Goal: Task Accomplishment & Management: Complete application form

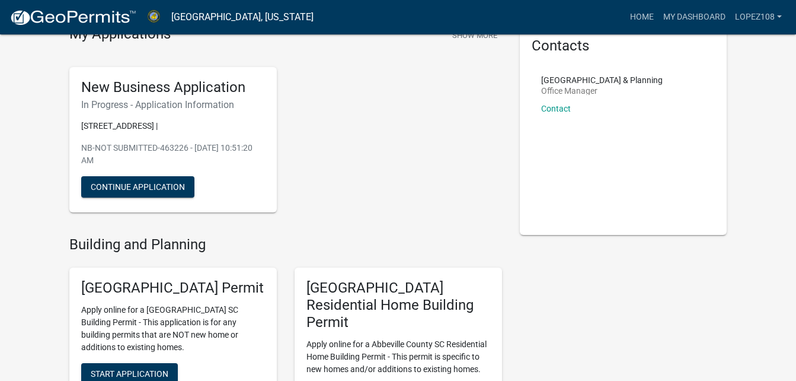
scroll to position [59, 0]
click at [138, 183] on button "Continue Application" at bounding box center [137, 187] width 113 height 21
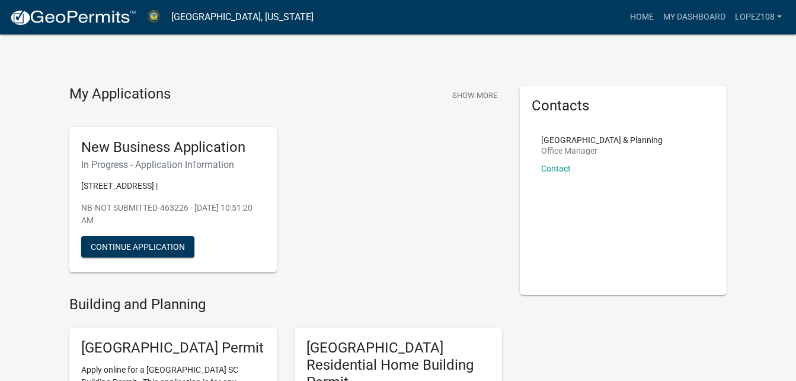
click at [120, 235] on div "New Business Application In Progress - Application Information [STREET_ADDRESS]…" at bounding box center [173, 200] width 208 height 146
click at [119, 243] on button "Continue Application" at bounding box center [137, 246] width 113 height 21
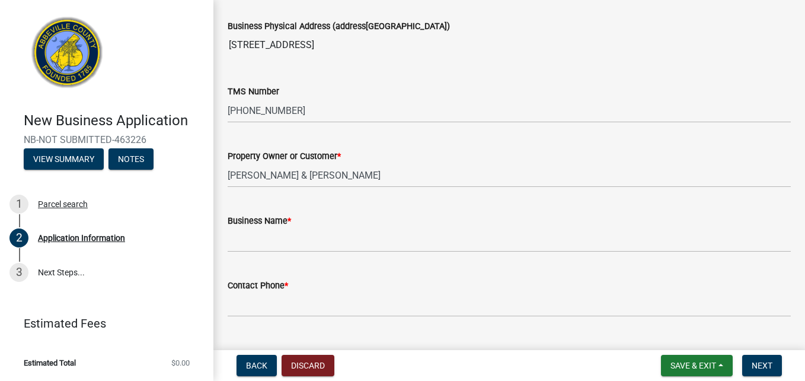
scroll to position [119, 0]
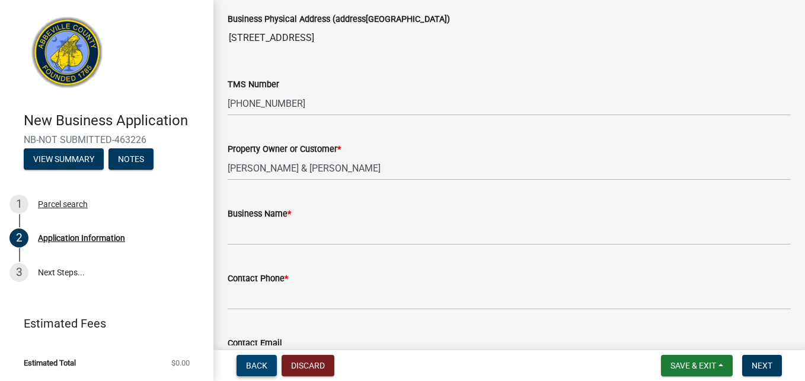
click at [257, 361] on span "Back" at bounding box center [256, 364] width 21 height 9
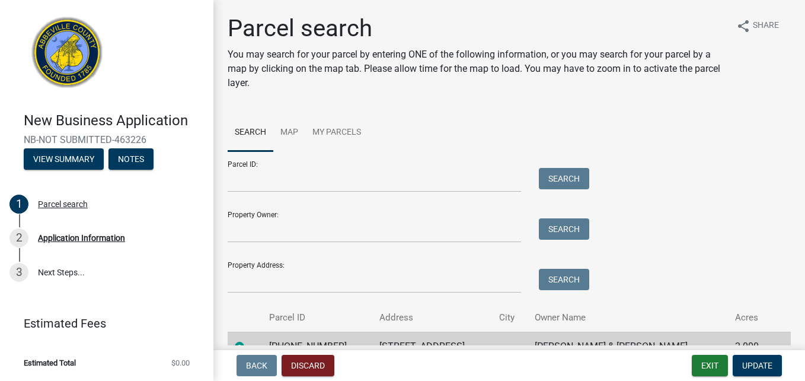
scroll to position [62, 0]
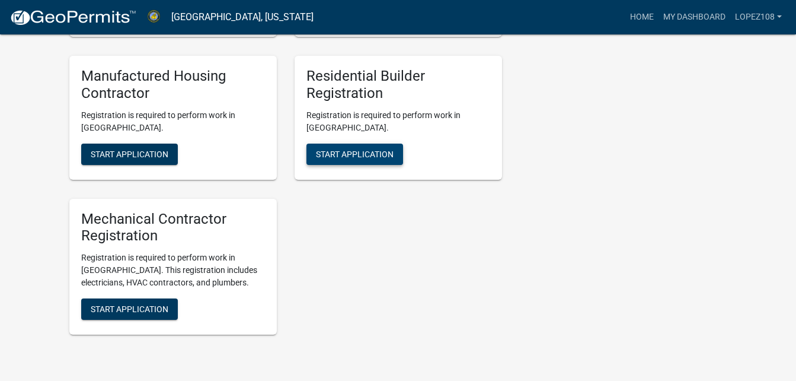
scroll to position [1038, 0]
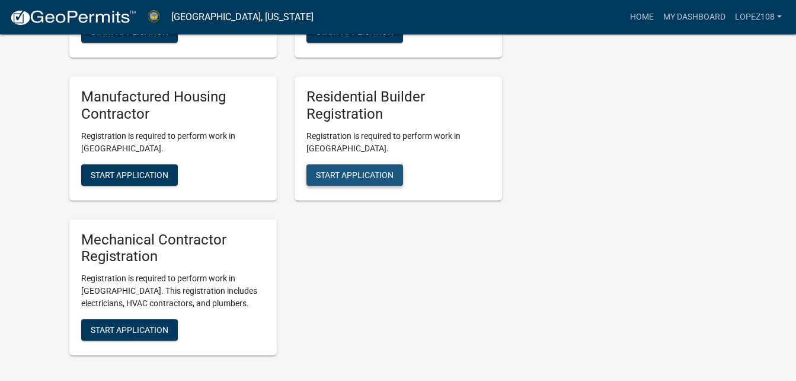
click at [343, 170] on span "Start Application" at bounding box center [355, 174] width 78 height 9
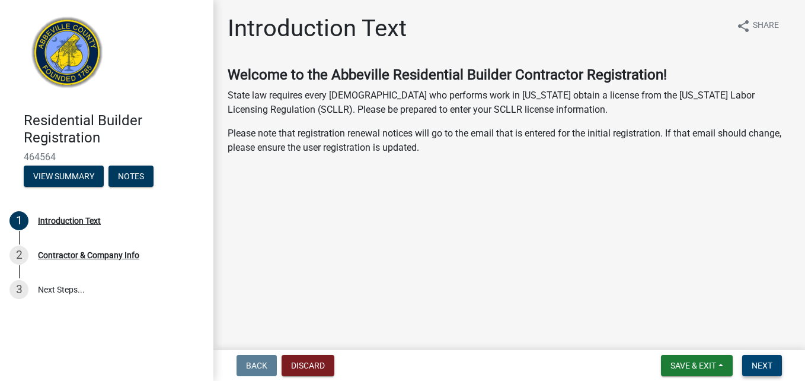
click at [758, 363] on span "Next" at bounding box center [762, 364] width 21 height 9
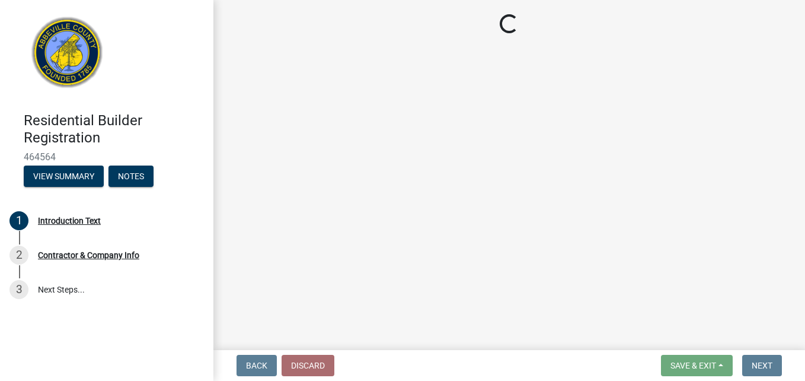
select select "GA"
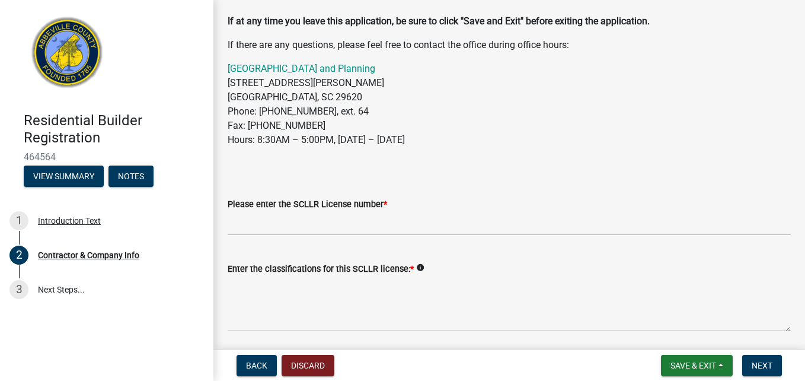
scroll to position [178, 0]
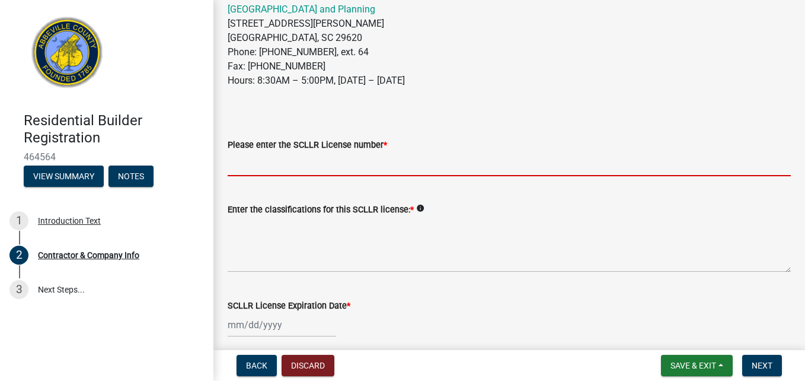
click at [299, 172] on input "Please enter the SCLLR License number *" at bounding box center [509, 164] width 563 height 24
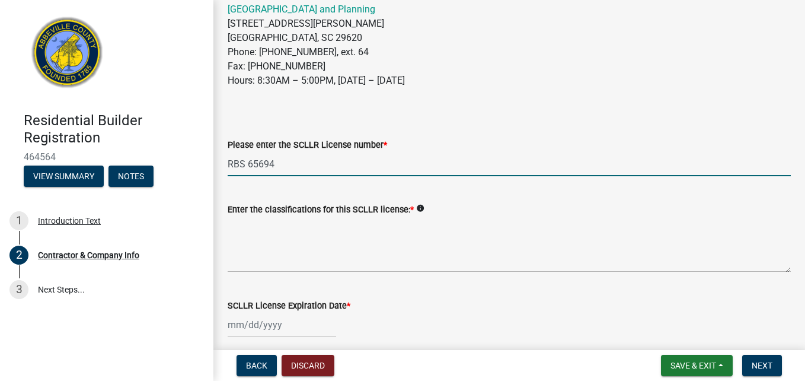
type input "RBS 65694"
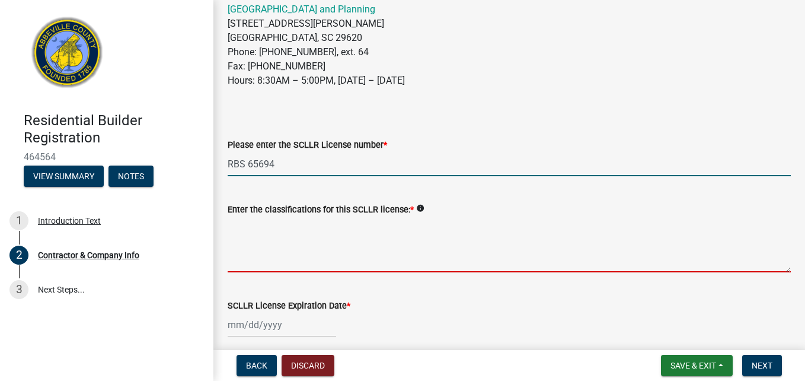
click at [305, 248] on textarea "Enter the classifications for this SCLLR license: *" at bounding box center [509, 244] width 563 height 56
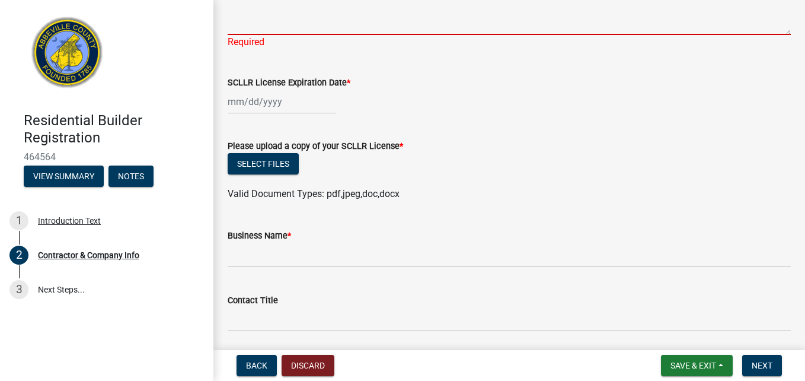
scroll to position [474, 0]
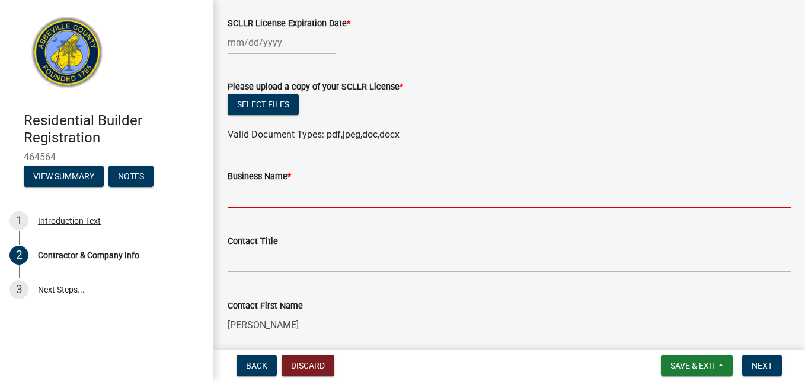
click at [286, 200] on input "Business Name *" at bounding box center [509, 195] width 563 height 24
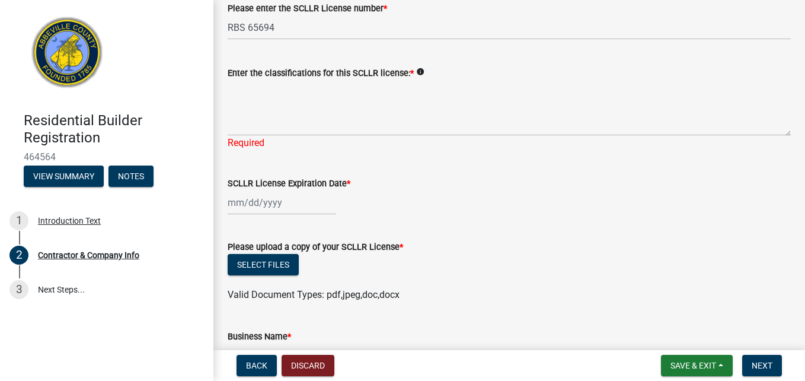
scroll to position [237, 0]
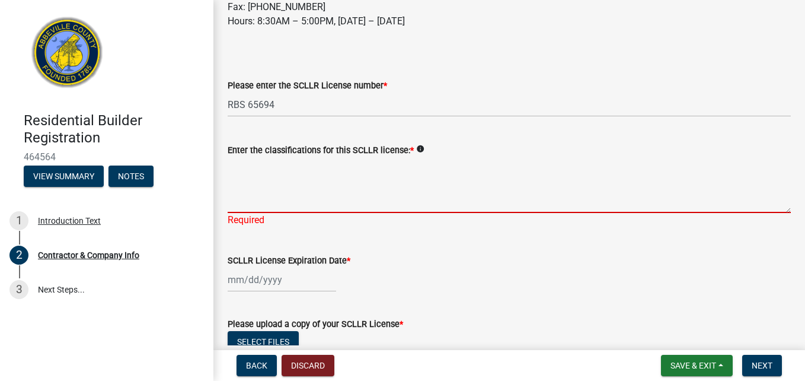
click at [233, 204] on textarea "Enter the classifications for this SCLLR license: *" at bounding box center [509, 185] width 563 height 56
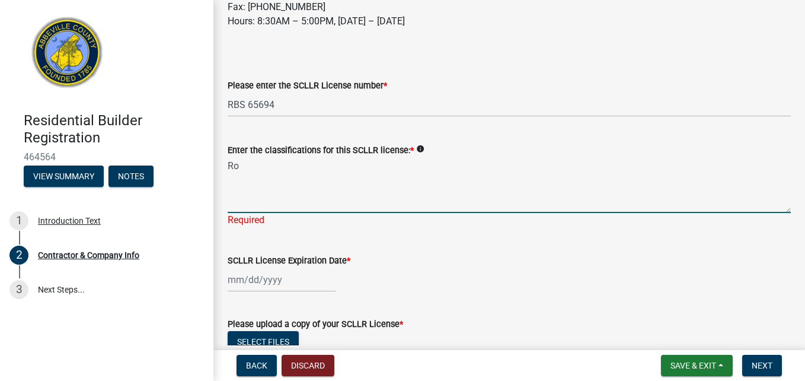
type textarea "R"
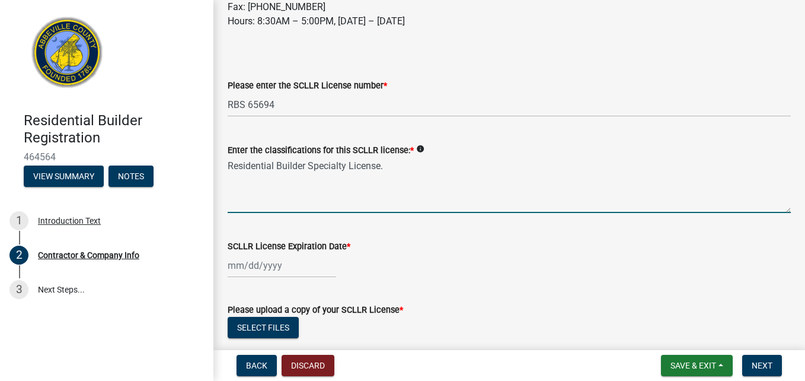
click at [404, 170] on textarea "Residential Builder Specialty License." at bounding box center [509, 185] width 563 height 56
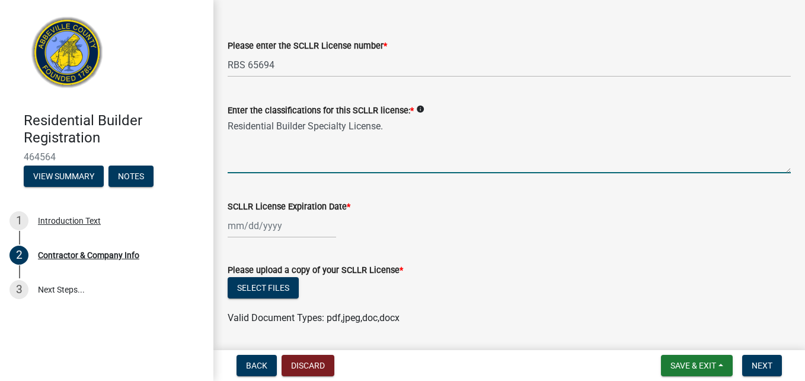
scroll to position [296, 0]
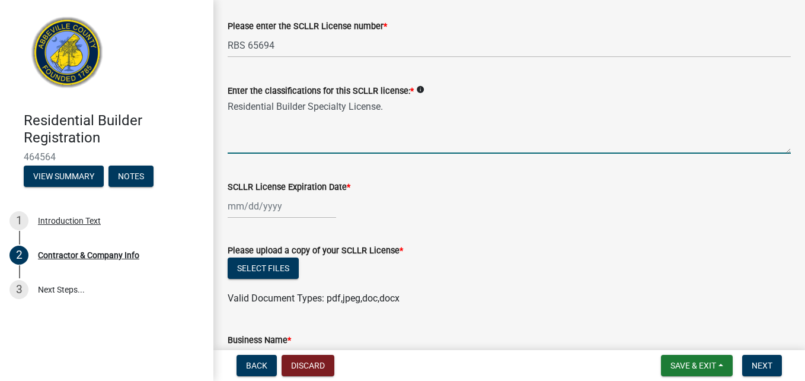
type textarea "Residential Builder Specialty License."
click at [231, 205] on div at bounding box center [282, 206] width 108 height 24
select select "8"
select select "2025"
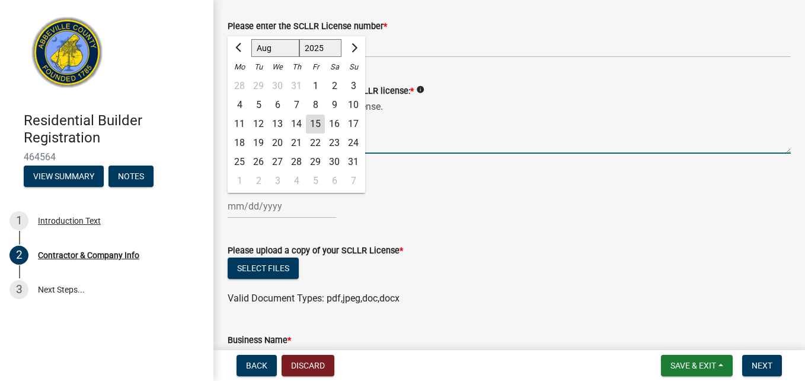
click at [497, 127] on textarea "Residential Builder Specialty License." at bounding box center [509, 126] width 563 height 56
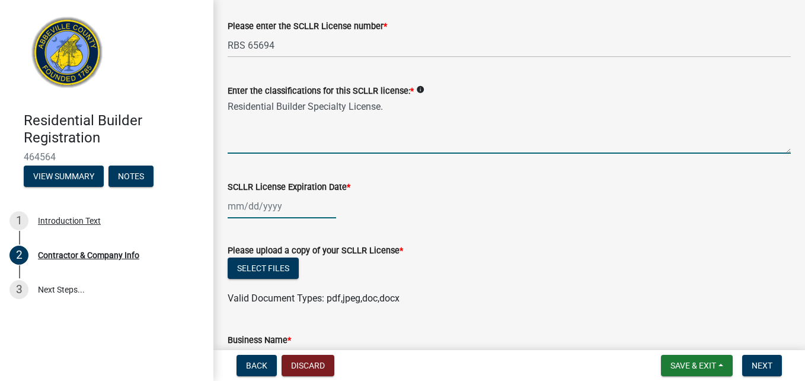
click at [270, 211] on div at bounding box center [282, 206] width 108 height 24
select select "8"
select select "2025"
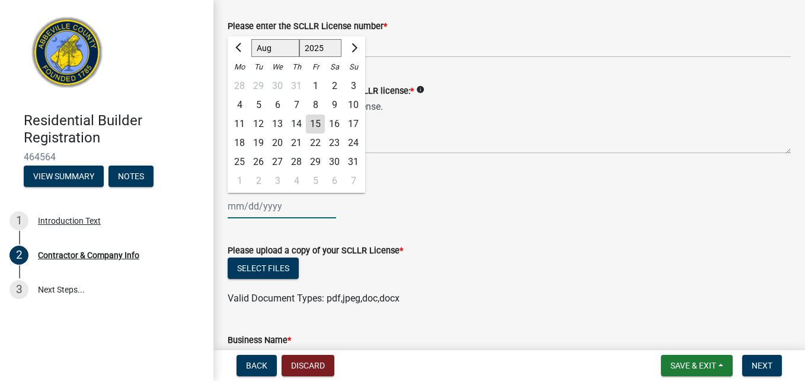
click at [279, 206] on input "SCLLR License Expiration Date *" at bounding box center [282, 206] width 108 height 24
type input "06/30-2027"
click at [555, 180] on div "SCLLR License Expiration Date *" at bounding box center [509, 187] width 563 height 14
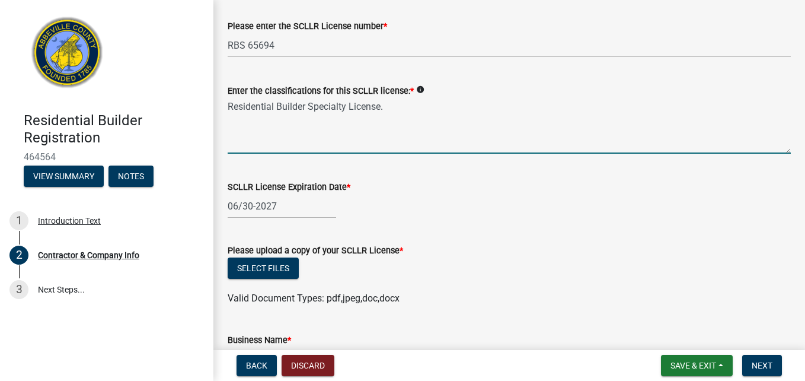
click at [289, 132] on textarea "Residential Builder Specialty License." at bounding box center [509, 126] width 563 height 56
click at [273, 143] on textarea "Residential Builder Specialty License." at bounding box center [509, 126] width 563 height 56
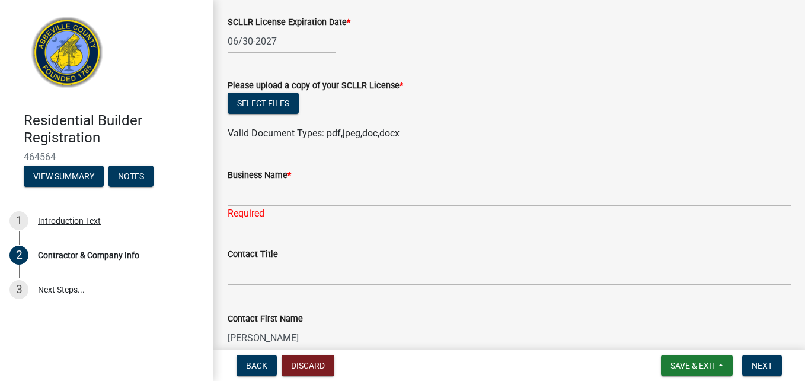
scroll to position [474, 0]
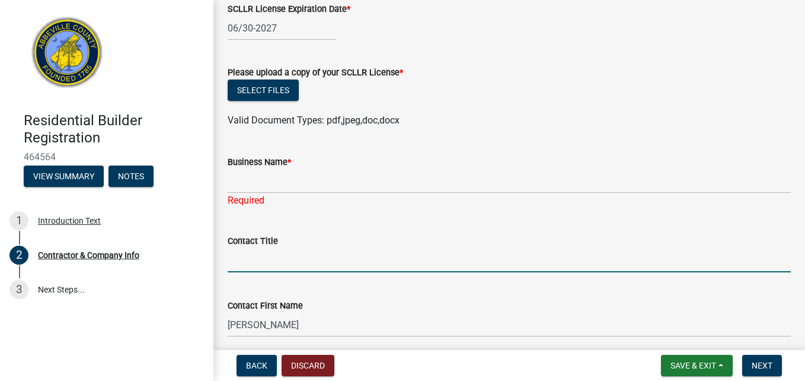
click at [255, 261] on input "Contact Title" at bounding box center [509, 260] width 563 height 24
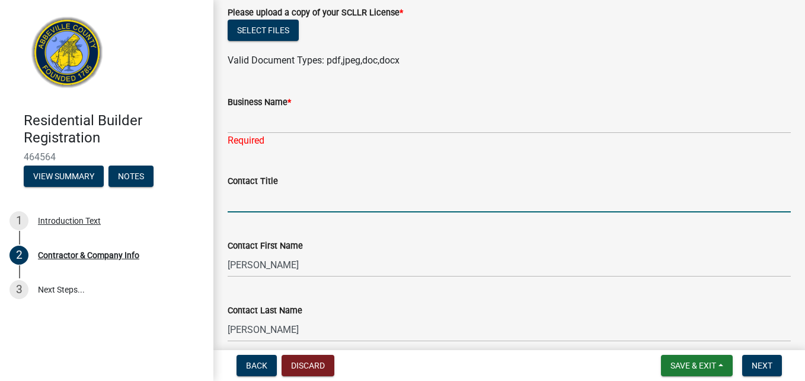
scroll to position [534, 0]
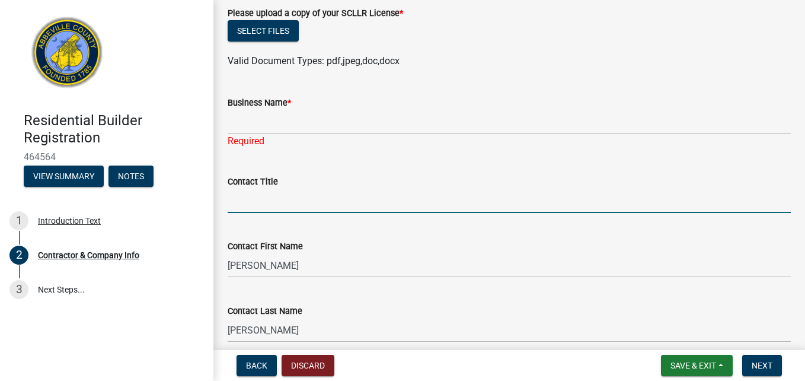
type input "A"
type input "Brenda Lopez Administrator"
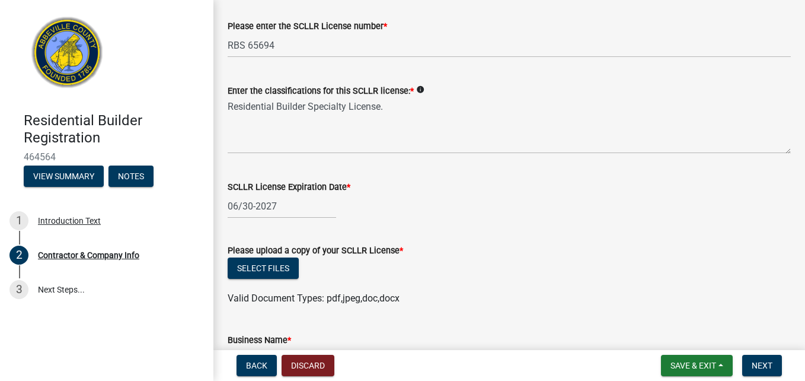
scroll to position [356, 0]
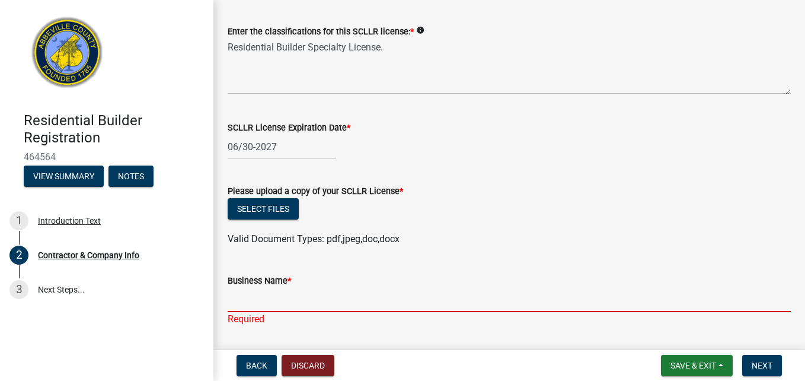
click at [253, 293] on input "Business Name *" at bounding box center [509, 300] width 563 height 24
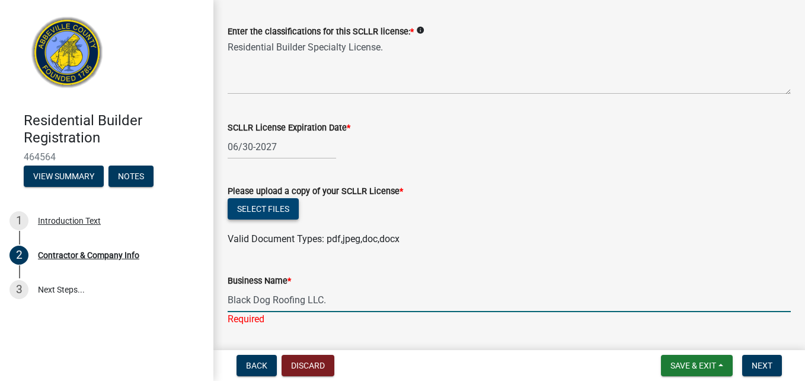
type input "Black Dog Roofing LLC."
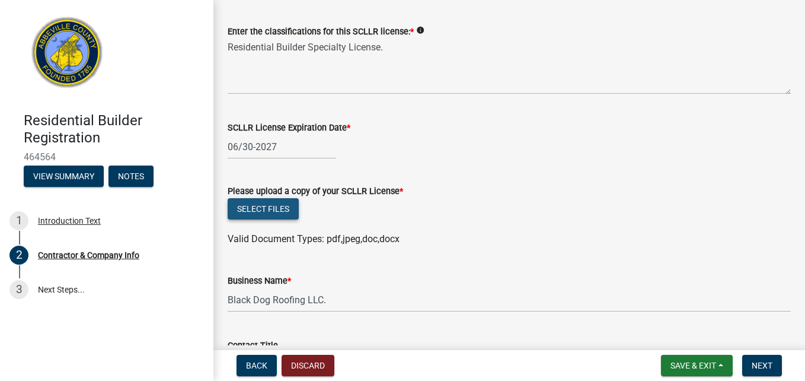
click at [279, 215] on button "Select files" at bounding box center [263, 208] width 71 height 21
click at [269, 206] on button "Select files" at bounding box center [263, 208] width 71 height 21
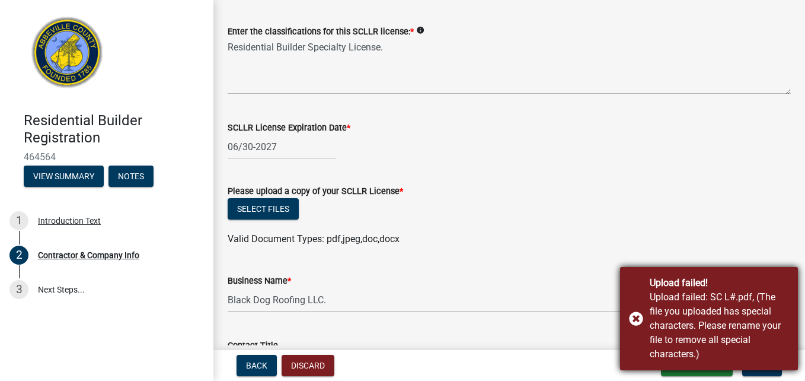
click at [633, 323] on div "Upload failed! Upload failed: SC L#.pdf, (The file you uploaded has special cha…" at bounding box center [709, 318] width 178 height 103
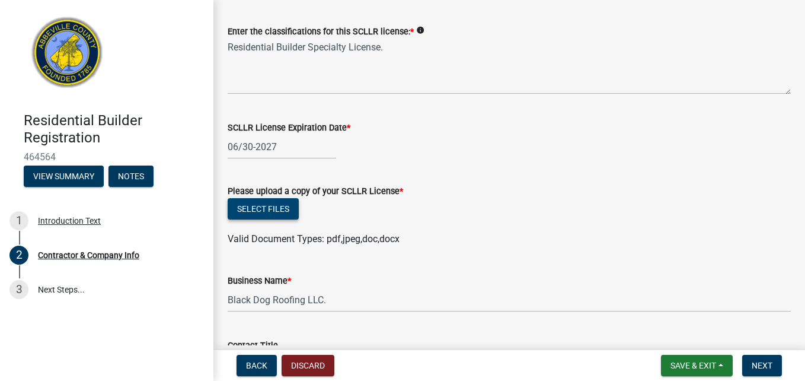
click at [248, 211] on button "Select files" at bounding box center [263, 208] width 71 height 21
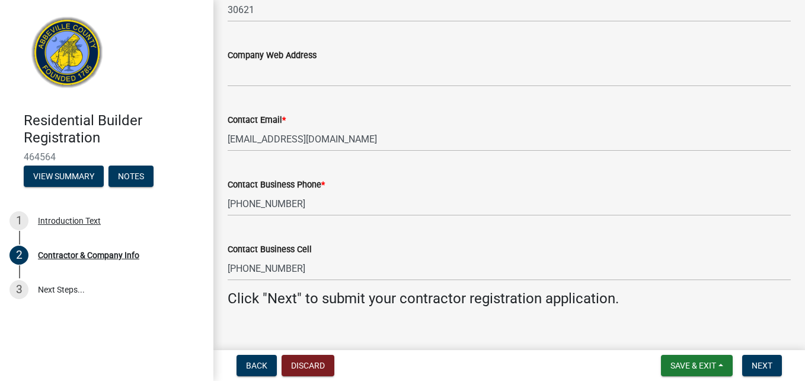
scroll to position [1239, 0]
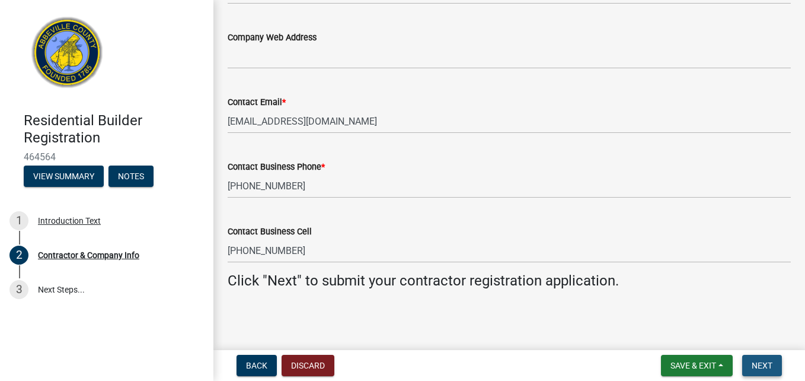
click at [759, 361] on span "Next" at bounding box center [762, 364] width 21 height 9
click at [759, 365] on span "Next" at bounding box center [762, 364] width 21 height 9
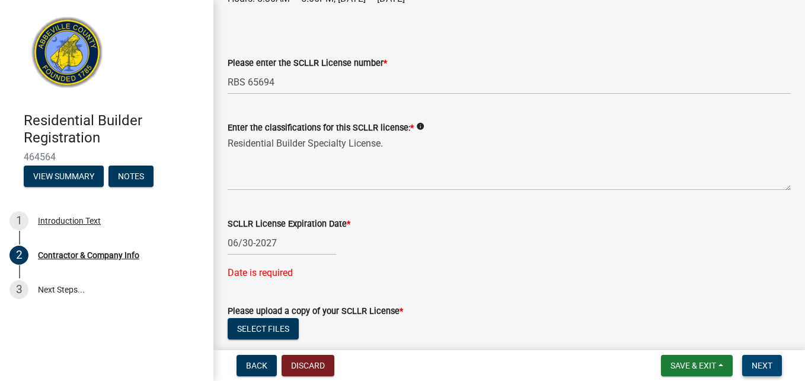
scroll to position [255, 0]
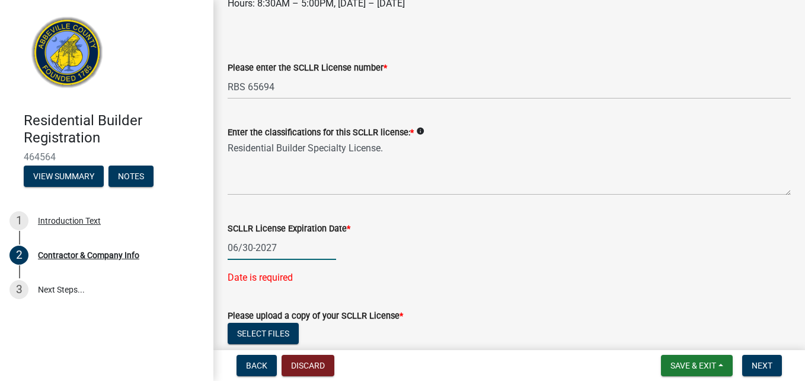
click at [254, 246] on div "06/30-2027" at bounding box center [282, 247] width 108 height 24
select select "8"
select select "2025"
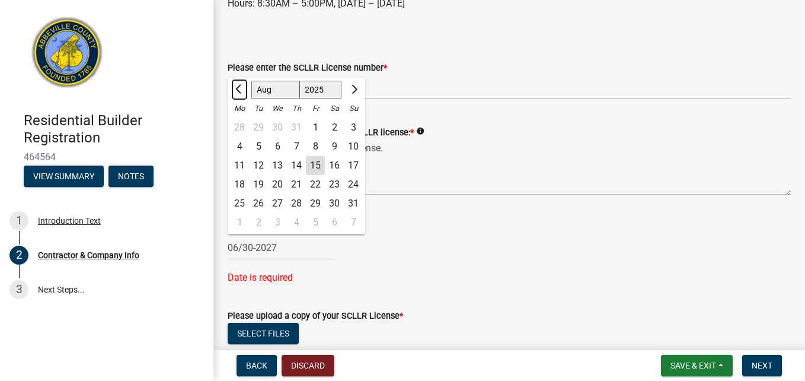
click at [240, 90] on span "Previous month" at bounding box center [239, 89] width 9 height 9
drag, startPoint x: 324, startPoint y: 87, endPoint x: 331, endPoint y: 90, distance: 8.3
click at [324, 88] on select "1525 1526 1527 1528 1529 1530 1531 1532 1533 1534 1535 1536 1537 1538 1539 1540…" at bounding box center [320, 90] width 43 height 18
click at [350, 90] on span "Next month" at bounding box center [353, 89] width 9 height 9
select select "8"
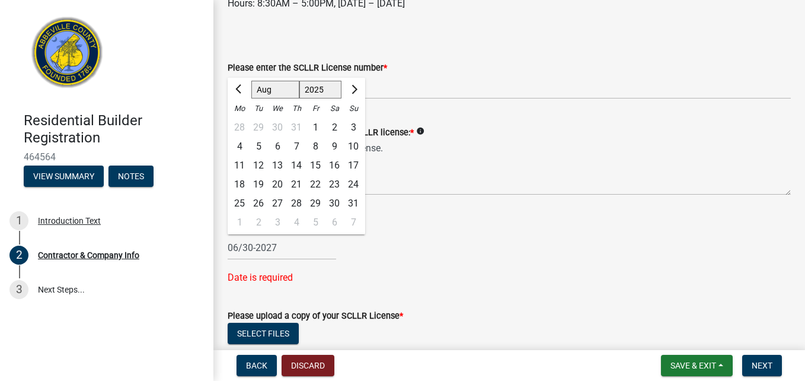
click at [331, 87] on select "1525 1526 1527 1528 1529 1530 1531 1532 1533 1534 1535 1536 1537 1538 1539 1540…" at bounding box center [320, 90] width 43 height 18
select select "2027"
click at [299, 81] on select "1525 1526 1527 1528 1529 1530 1531 1532 1533 1534 1535 1536 1537 1538 1539 1540…" at bounding box center [320, 90] width 43 height 18
click at [272, 87] on select "Jan Feb Mar Apr May Jun Jul Aug Sep Oct Nov Dec" at bounding box center [275, 90] width 48 height 18
select select "6"
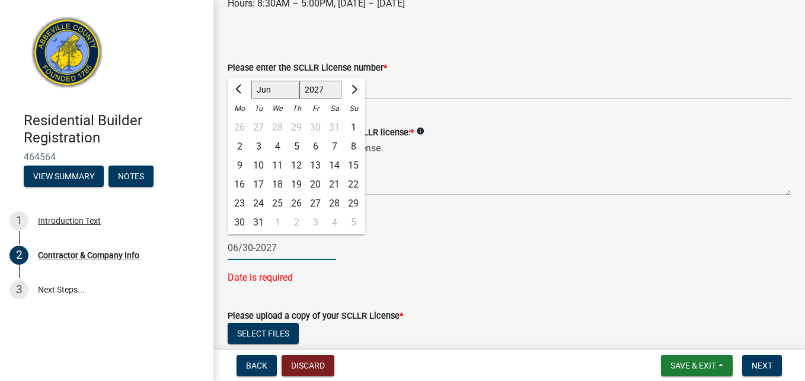
click at [251, 81] on select "Jan Feb Mar Apr May Jun Jul Aug Sep Oct Nov Dec" at bounding box center [275, 90] width 48 height 18
click at [280, 200] on div "30" at bounding box center [277, 203] width 19 height 19
type input "06/30/2027"
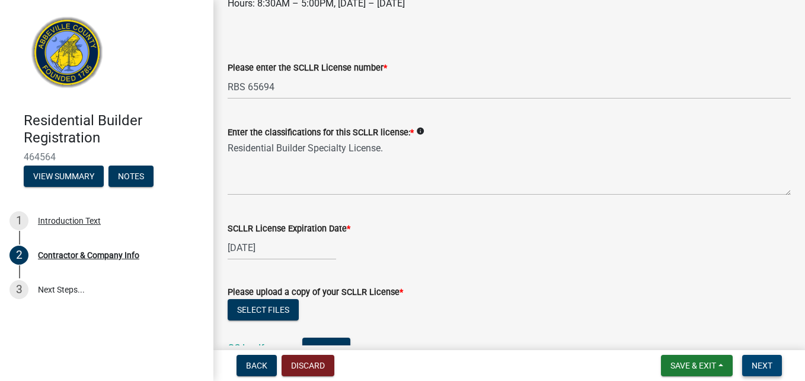
click at [771, 356] on button "Next" at bounding box center [762, 365] width 40 height 21
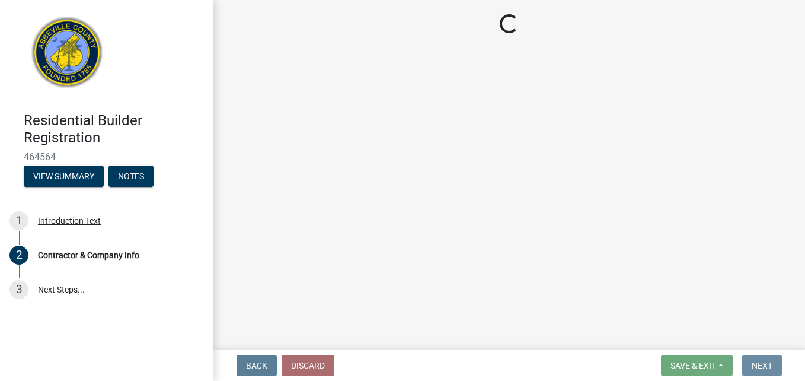
scroll to position [0, 0]
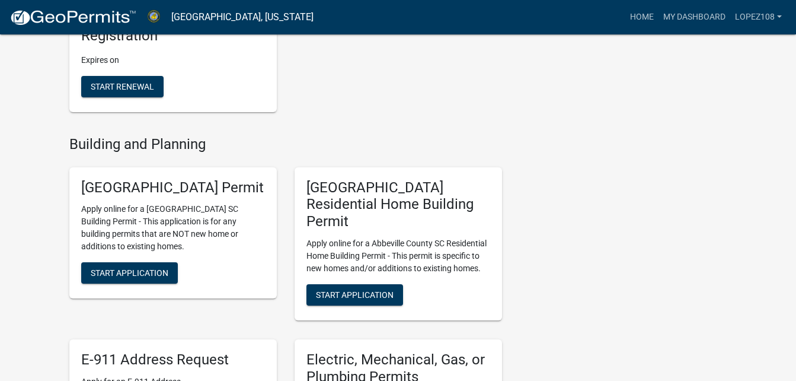
scroll to position [356, 0]
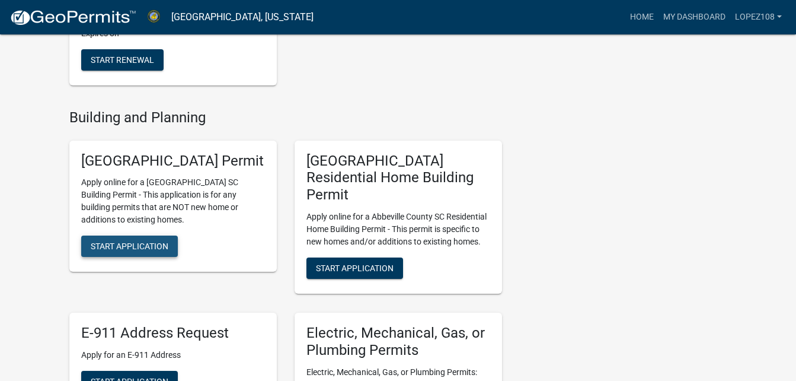
click at [128, 251] on span "Start Application" at bounding box center [130, 245] width 78 height 9
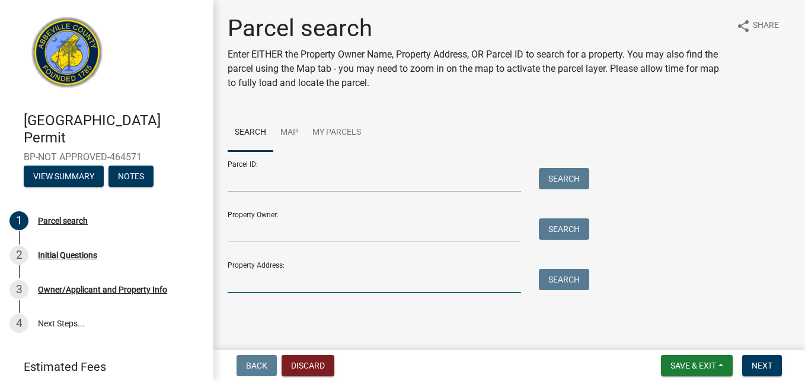
click at [272, 282] on input "Property Address:" at bounding box center [374, 281] width 293 height 24
type input "172 Old Vienna Road"
click at [573, 279] on button "Search" at bounding box center [564, 279] width 50 height 21
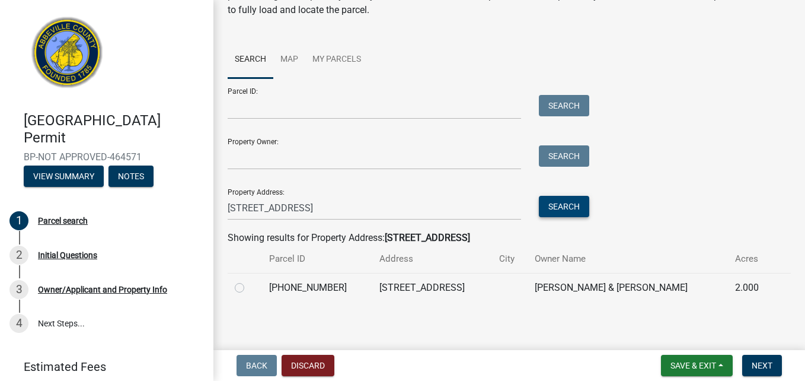
scroll to position [76, 0]
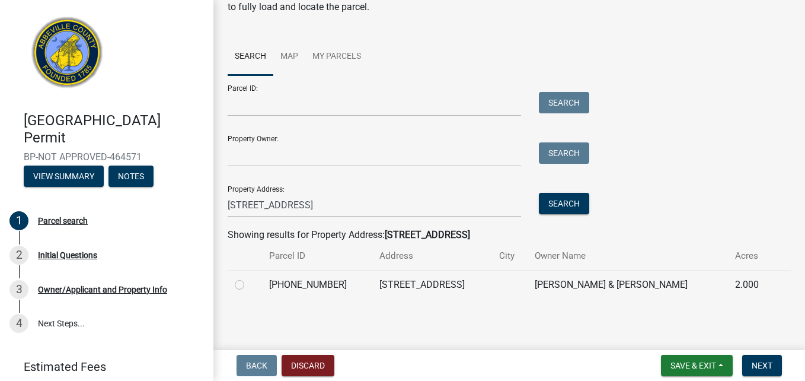
click at [249, 277] on label at bounding box center [249, 277] width 0 height 0
click at [249, 283] on input "radio" at bounding box center [253, 281] width 8 height 8
radio input "true"
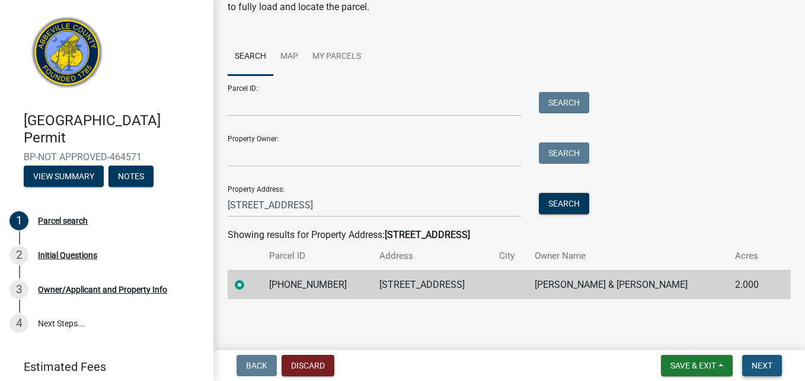
click at [759, 360] on span "Next" at bounding box center [762, 364] width 21 height 9
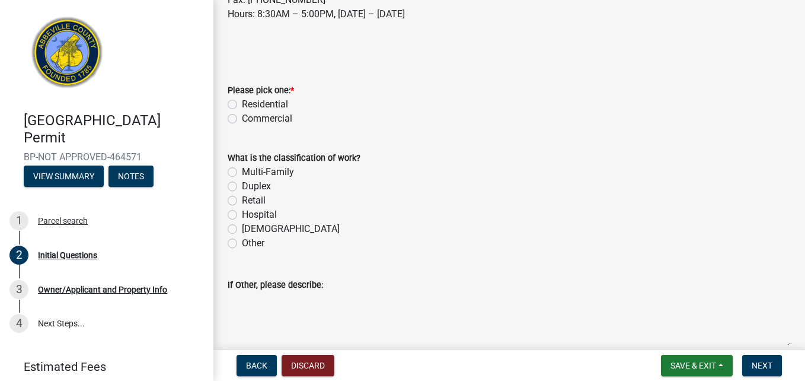
scroll to position [237, 0]
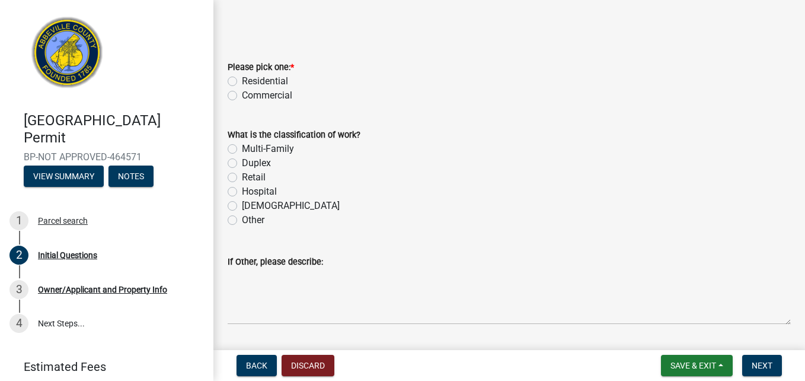
click at [242, 82] on label "Residential" at bounding box center [265, 81] width 46 height 14
click at [242, 82] on input "Residential" at bounding box center [246, 78] width 8 height 8
radio input "true"
click at [242, 221] on label "Other" at bounding box center [253, 220] width 23 height 14
click at [242, 221] on input "Other" at bounding box center [246, 217] width 8 height 8
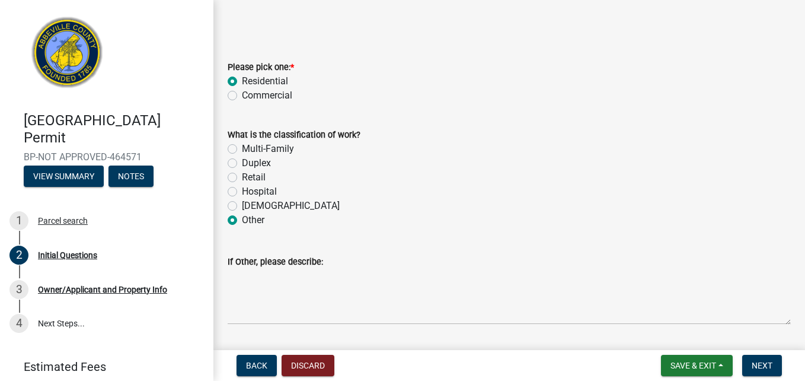
radio input "true"
click at [242, 220] on label "Other" at bounding box center [253, 220] width 23 height 14
click at [242, 220] on input "Other" at bounding box center [246, 217] width 8 height 8
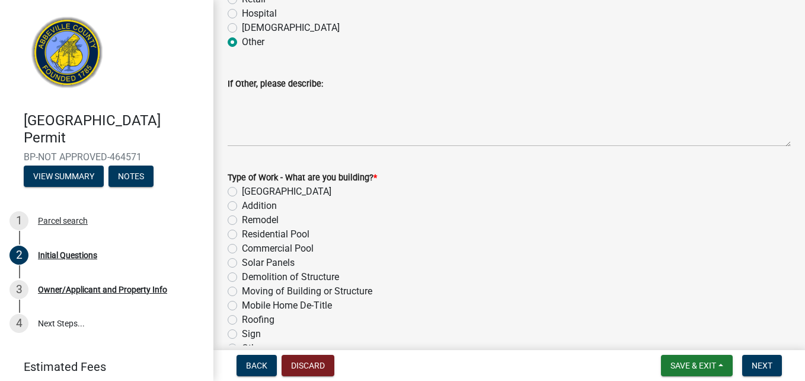
scroll to position [474, 0]
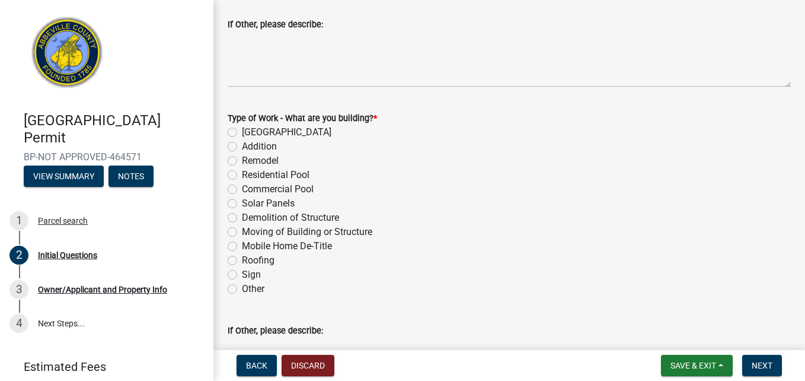
click at [242, 261] on label "Roofing" at bounding box center [258, 260] width 33 height 14
click at [242, 261] on input "Roofing" at bounding box center [246, 257] width 8 height 8
radio input "true"
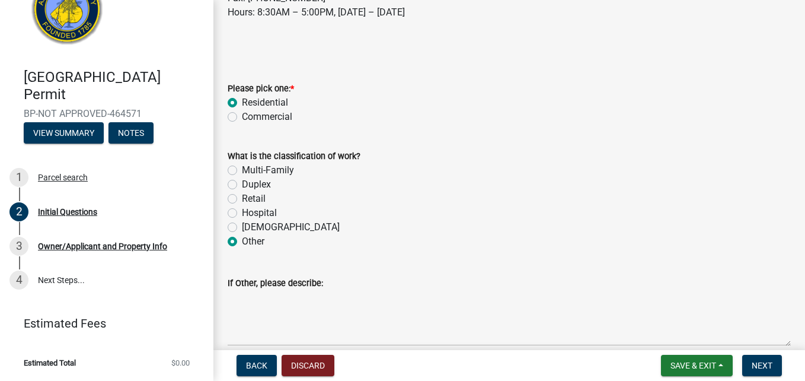
scroll to position [237, 0]
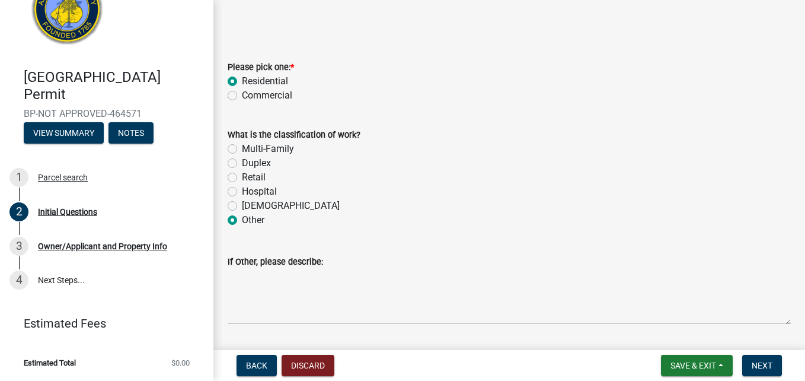
click at [242, 149] on label "Multi-Family" at bounding box center [268, 149] width 52 height 14
click at [242, 149] on input "Multi-Family" at bounding box center [246, 146] width 8 height 8
radio input "true"
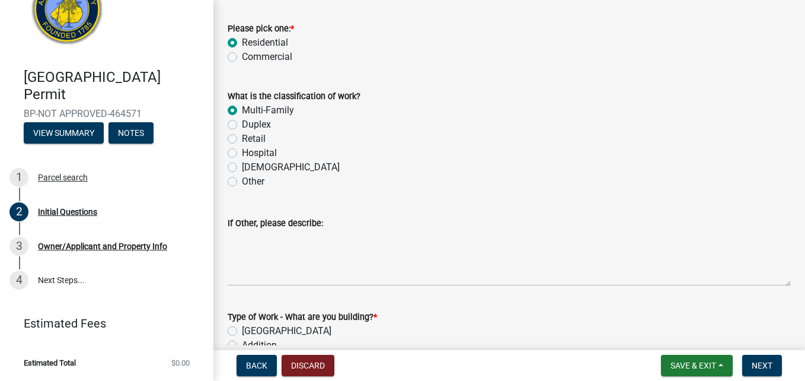
scroll to position [296, 0]
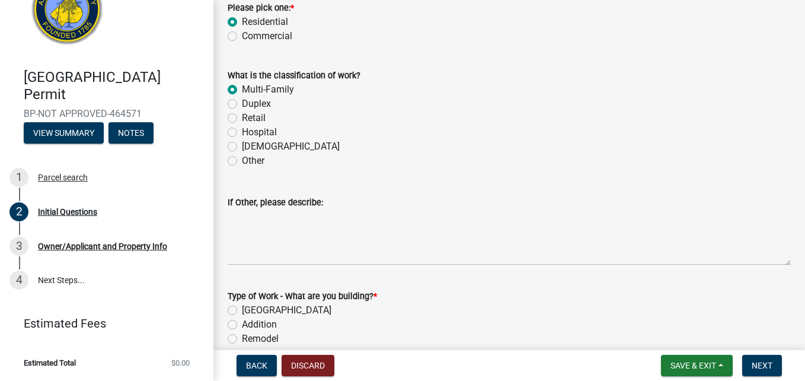
click at [242, 159] on label "Other" at bounding box center [253, 161] width 23 height 14
click at [242, 159] on input "Other" at bounding box center [246, 158] width 8 height 8
radio input "true"
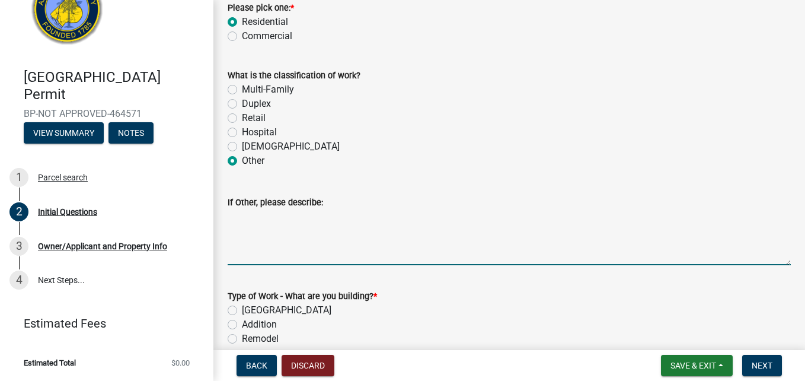
click at [257, 257] on textarea "If Other, please describe:" at bounding box center [509, 237] width 563 height 56
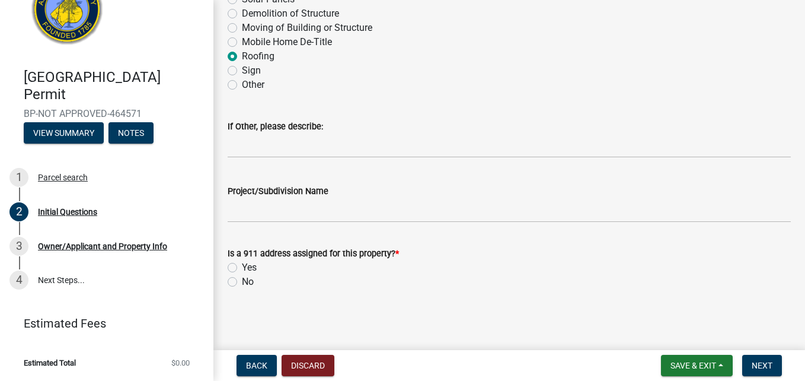
scroll to position [679, 0]
type textarea "Roofing"
click at [242, 266] on label "Yes" at bounding box center [249, 267] width 15 height 14
click at [242, 266] on input "Yes" at bounding box center [246, 264] width 8 height 8
radio input "true"
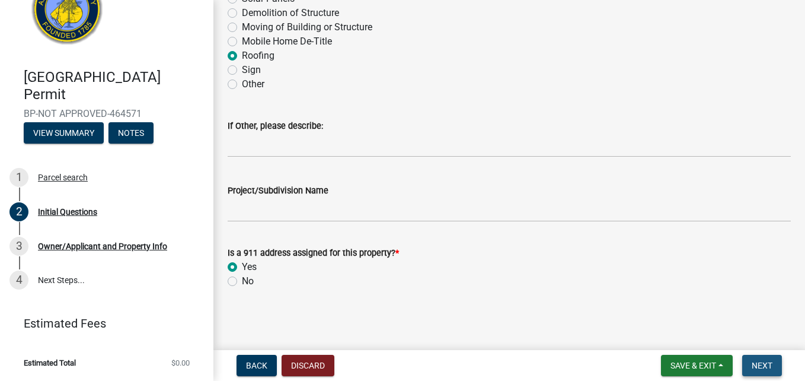
click at [765, 364] on span "Next" at bounding box center [762, 364] width 21 height 9
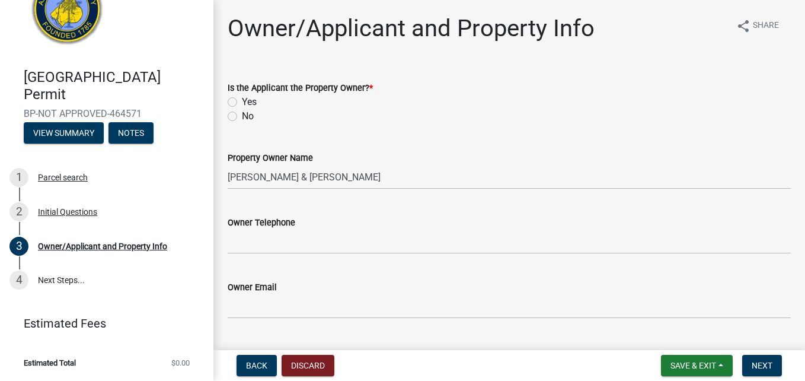
click at [242, 114] on label "No" at bounding box center [248, 116] width 12 height 14
click at [242, 114] on input "No" at bounding box center [246, 113] width 8 height 8
radio input "true"
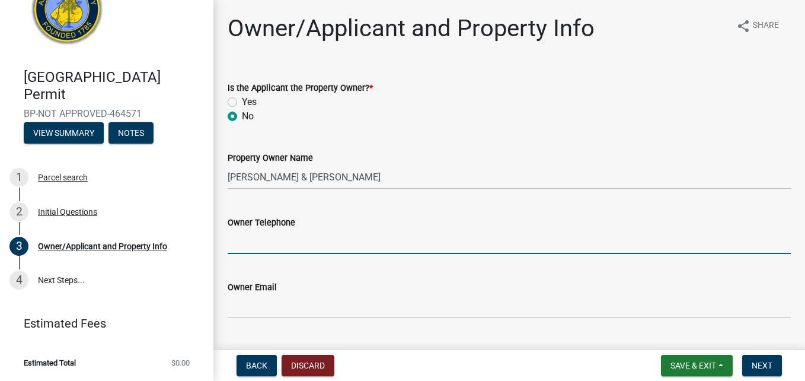
click at [257, 245] on input "Owner Telephone" at bounding box center [509, 241] width 563 height 24
type input "817-680-9830"
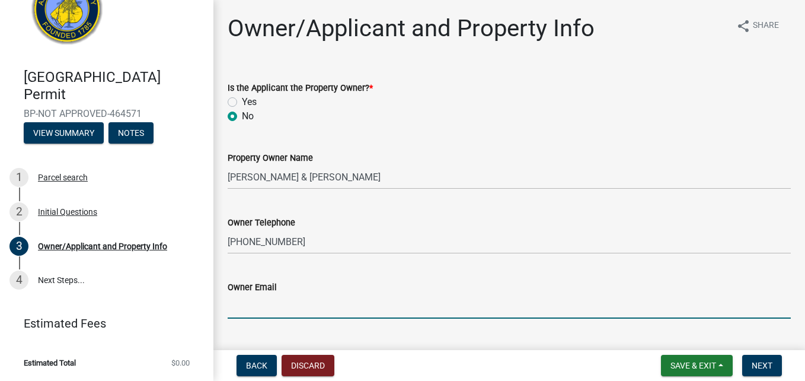
click at [266, 301] on input "Owner Email" at bounding box center [509, 306] width 563 height 24
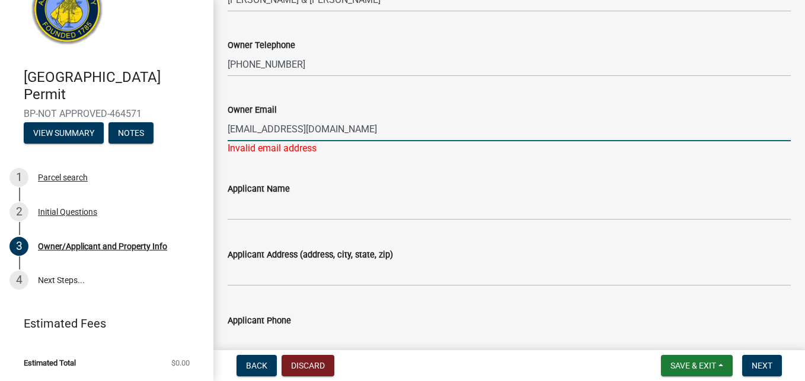
scroll to position [178, 0]
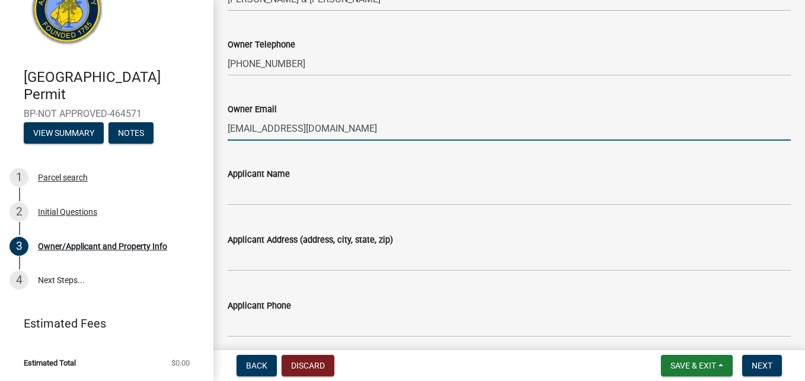
drag, startPoint x: 341, startPoint y: 126, endPoint x: 231, endPoint y: 127, distance: 110.9
click at [231, 127] on input "alibi1986.ab@gmail.com" at bounding box center [509, 128] width 563 height 24
type input "alibi1986.ab@gmail.com"
click at [358, 117] on input "alibi1986.ab@gmail.com" at bounding box center [509, 128] width 563 height 24
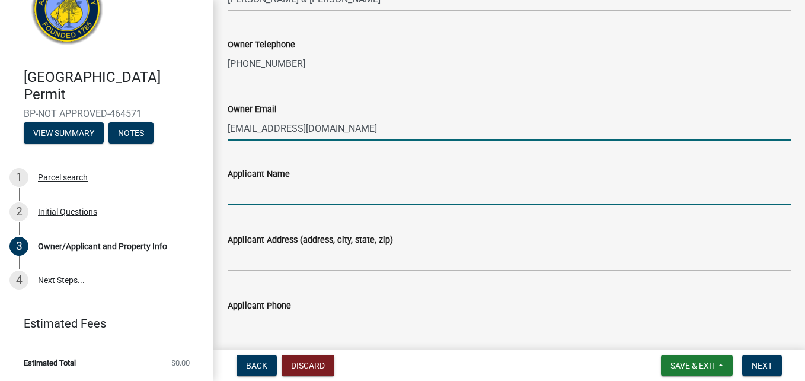
click at [254, 196] on input "Applicant Name" at bounding box center [509, 193] width 563 height 24
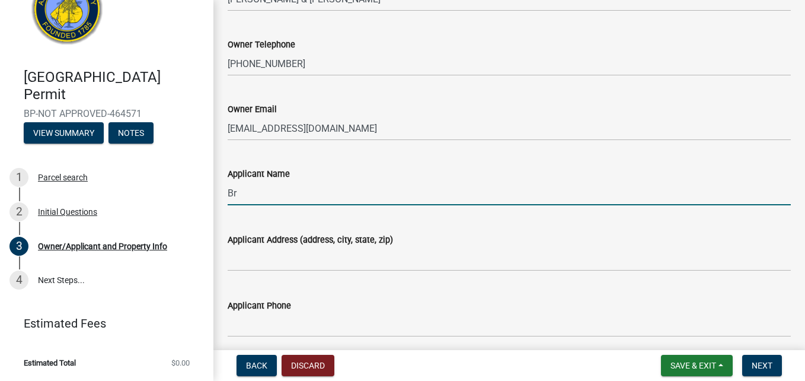
type input "B"
type input "j"
type input "Joseph Coleman"
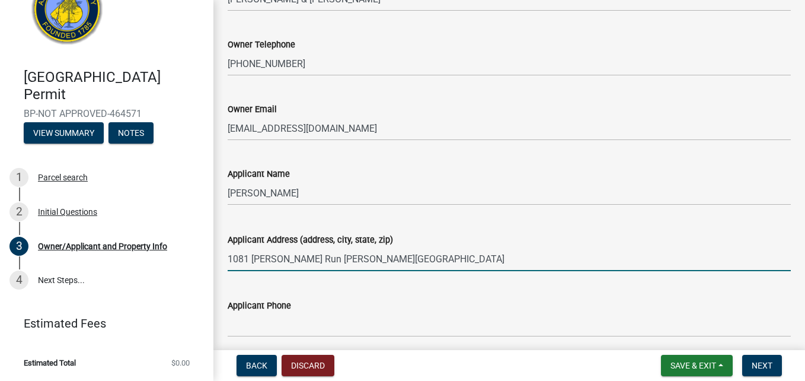
type input "1081 Laurel Chase Run Bishop, GA 30621"
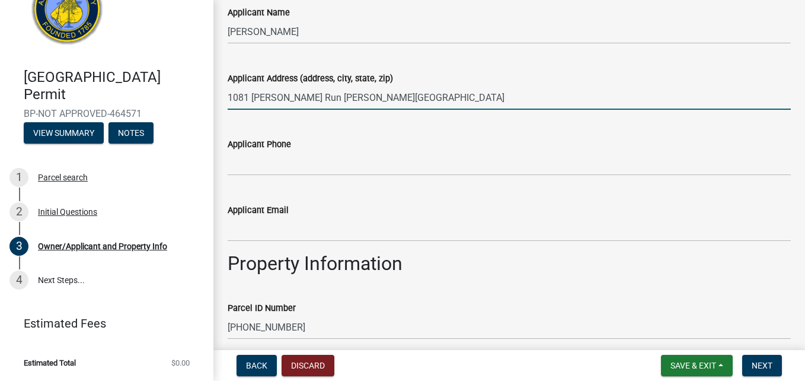
scroll to position [356, 0]
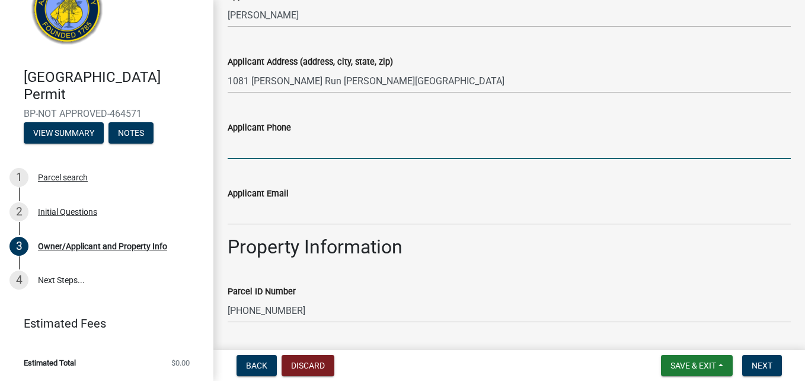
click at [279, 146] on input "Applicant Phone" at bounding box center [509, 147] width 563 height 24
click at [244, 145] on input "7062845627" at bounding box center [509, 147] width 563 height 24
click at [264, 145] on input "706-2845627" at bounding box center [509, 147] width 563 height 24
type input "706-284-5627"
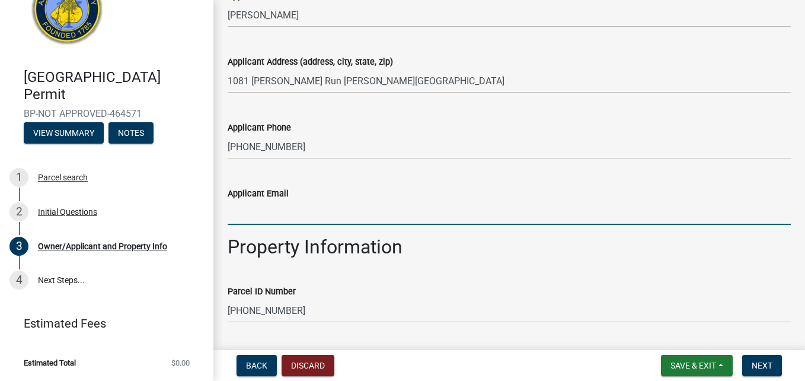
click at [259, 219] on input "Applicant Email" at bounding box center [509, 212] width 563 height 24
type input "admin@blackdogroofingandgutters.com"
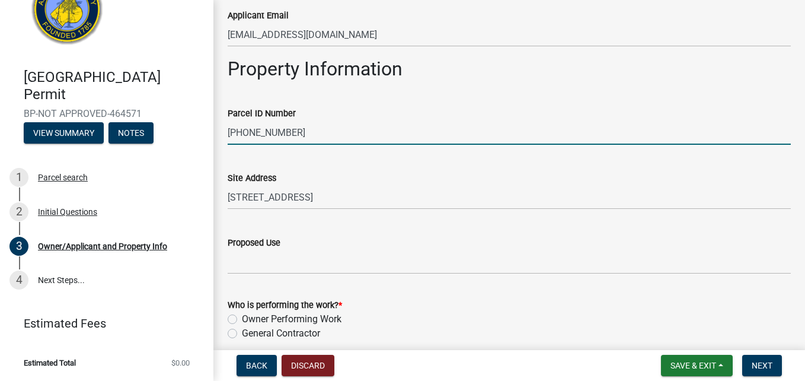
scroll to position [586, 0]
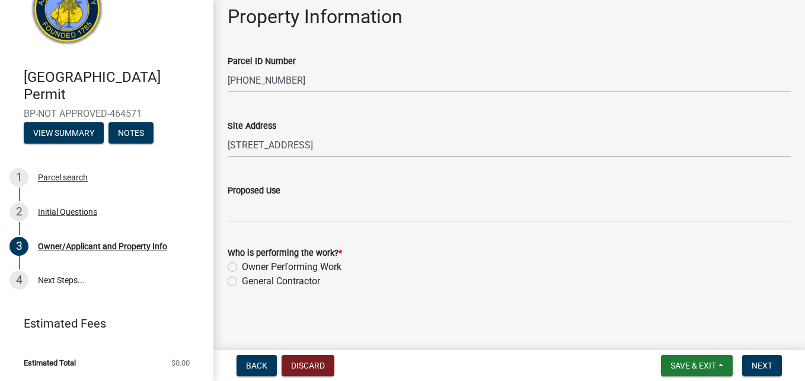
click at [242, 282] on label "General Contractor" at bounding box center [281, 281] width 78 height 14
click at [242, 282] on input "General Contractor" at bounding box center [246, 278] width 8 height 8
radio input "true"
click at [775, 360] on button "Next" at bounding box center [762, 365] width 40 height 21
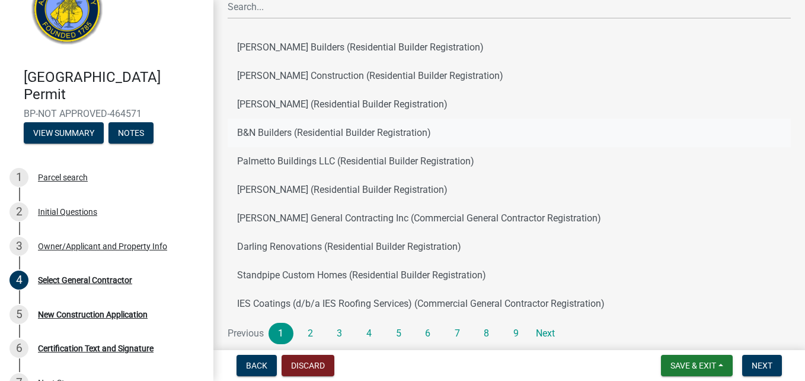
scroll to position [162, 0]
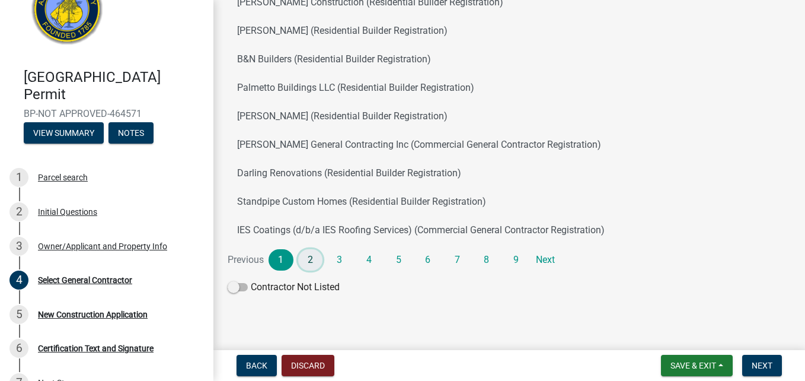
click at [312, 257] on link "2" at bounding box center [310, 259] width 25 height 21
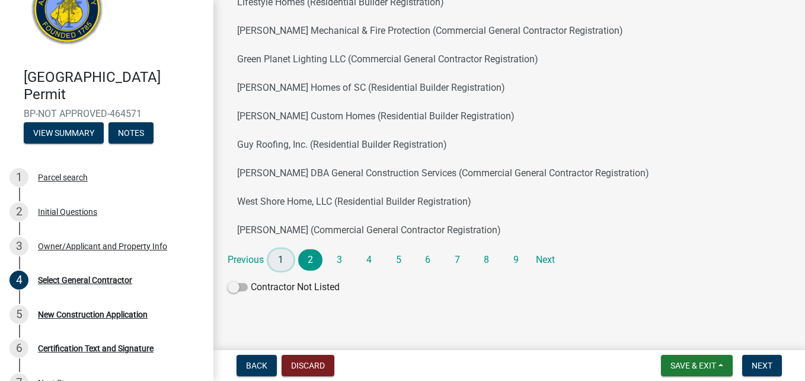
click at [280, 257] on link "1" at bounding box center [281, 259] width 25 height 21
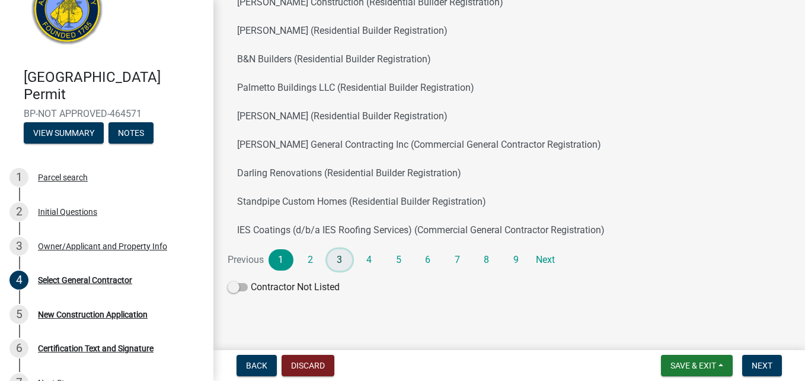
click at [338, 260] on link "3" at bounding box center [339, 259] width 25 height 21
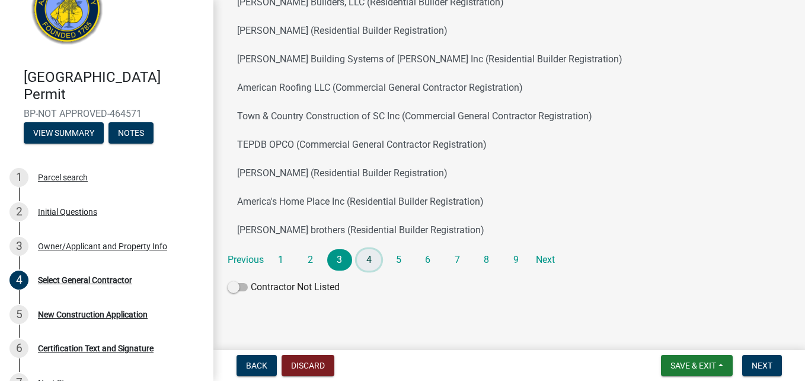
click at [369, 253] on link "4" at bounding box center [369, 259] width 25 height 21
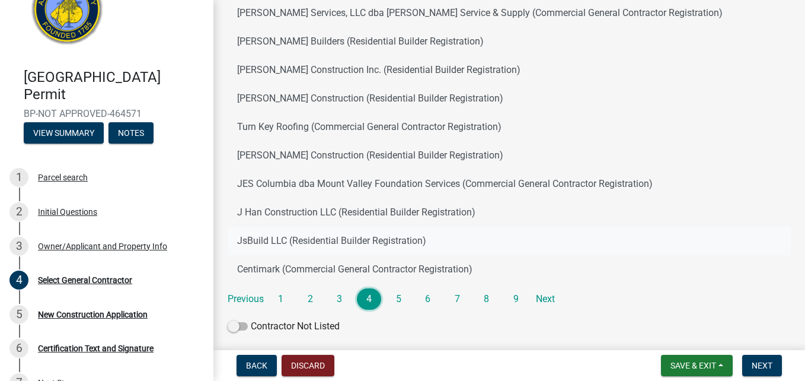
scroll to position [103, 0]
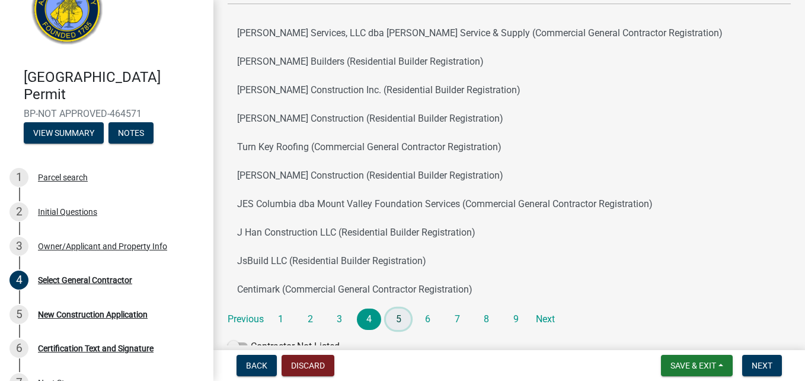
click at [403, 312] on link "5" at bounding box center [398, 318] width 25 height 21
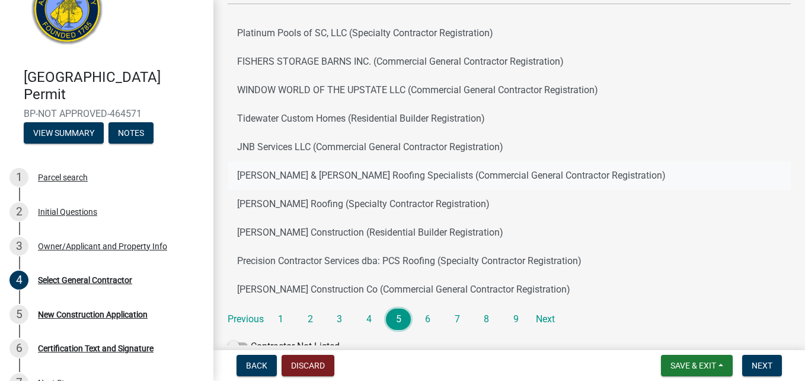
scroll to position [162, 0]
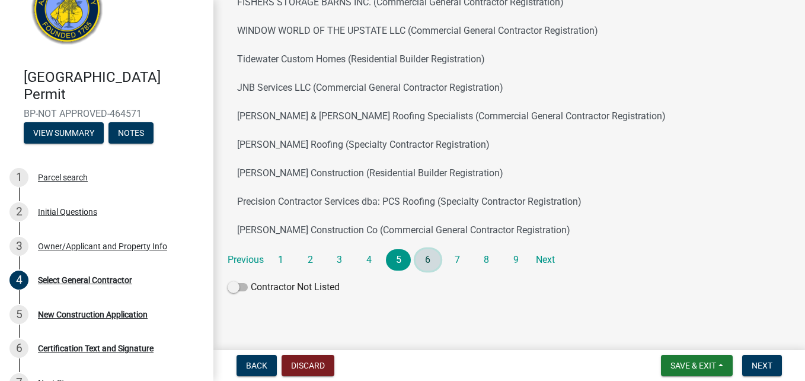
click at [428, 257] on link "6" at bounding box center [428, 259] width 25 height 21
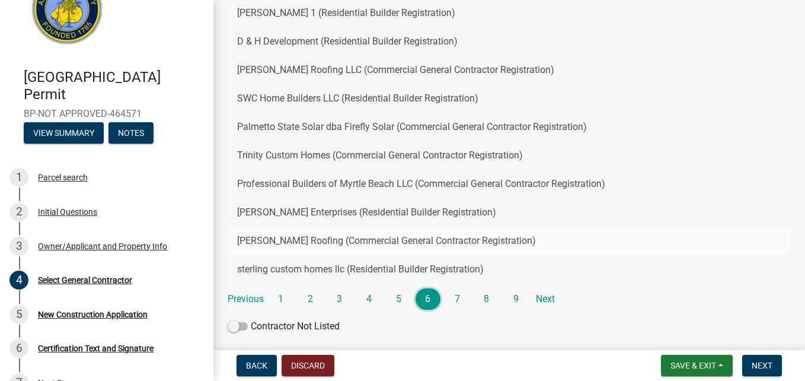
scroll to position [103, 0]
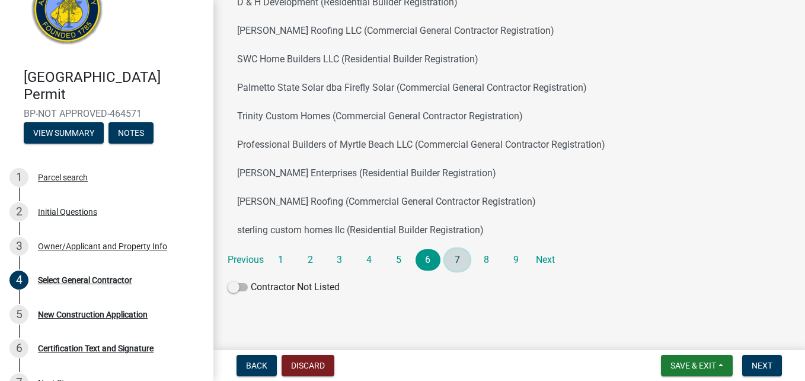
click at [458, 258] on link "7" at bounding box center [457, 259] width 25 height 21
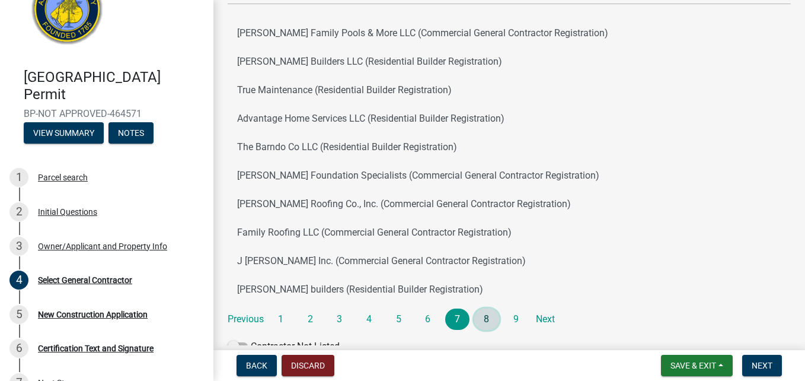
click at [494, 323] on link "8" at bounding box center [486, 318] width 25 height 21
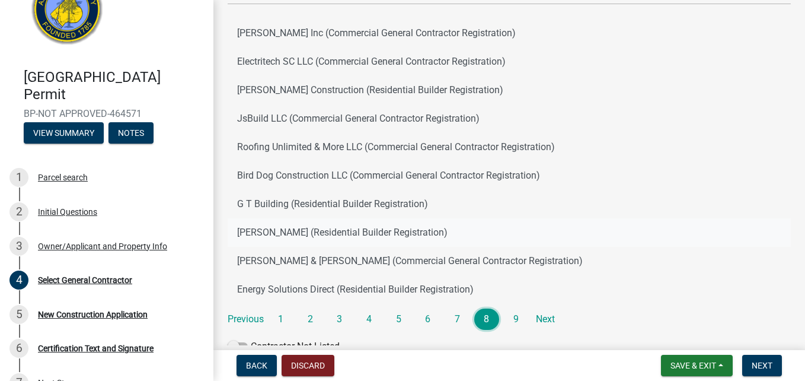
scroll to position [162, 0]
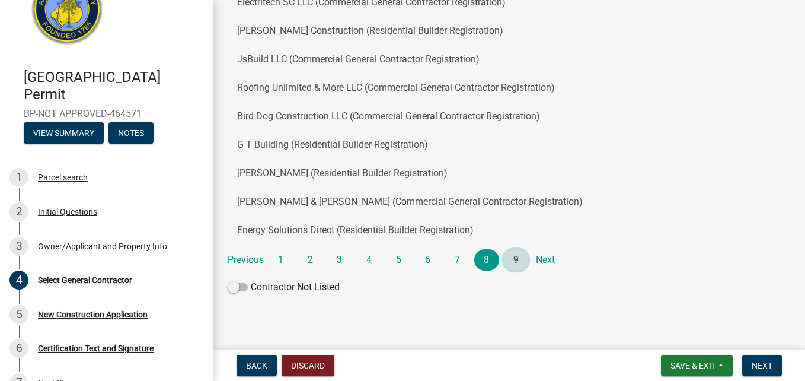
click at [512, 260] on link "9" at bounding box center [516, 259] width 25 height 21
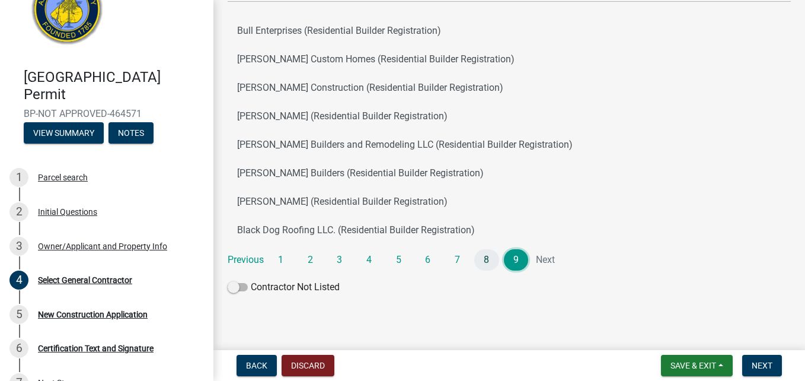
scroll to position [105, 0]
click at [367, 231] on button "Black Dog Roofing LLC. (Residential Builder Registration)" at bounding box center [509, 230] width 563 height 28
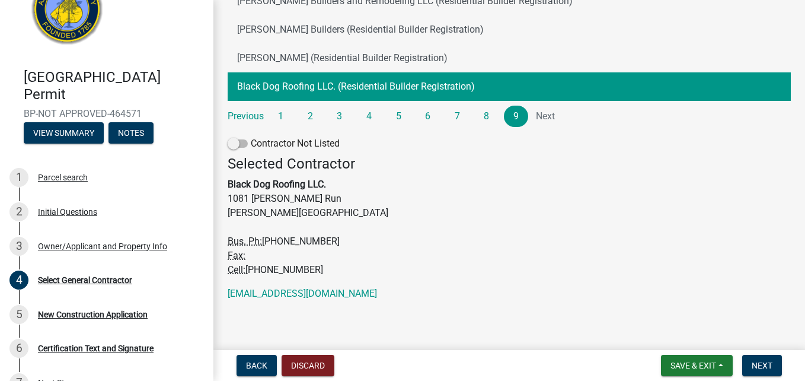
scroll to position [250, 0]
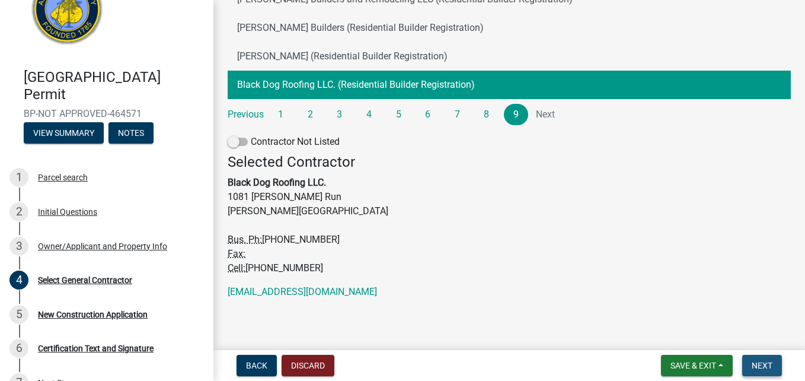
click at [764, 363] on span "Next" at bounding box center [762, 364] width 21 height 9
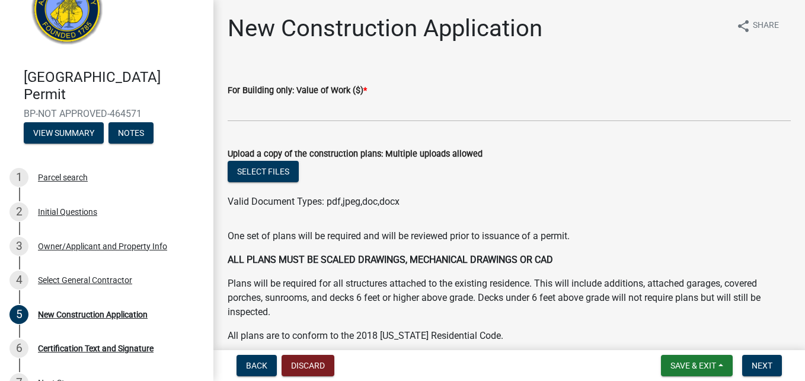
scroll to position [53, 0]
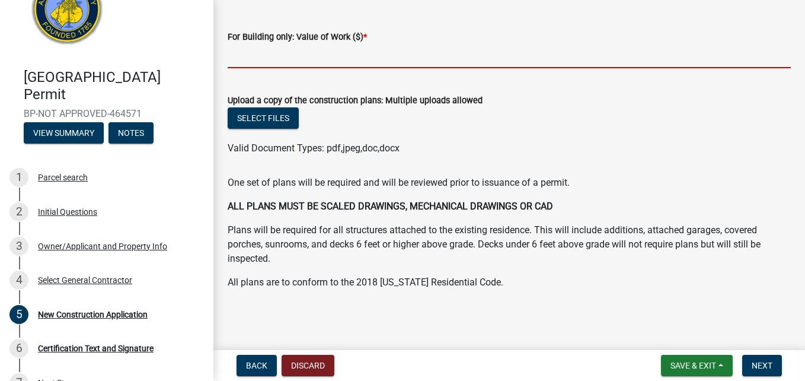
click at [302, 53] on input "text" at bounding box center [509, 56] width 563 height 24
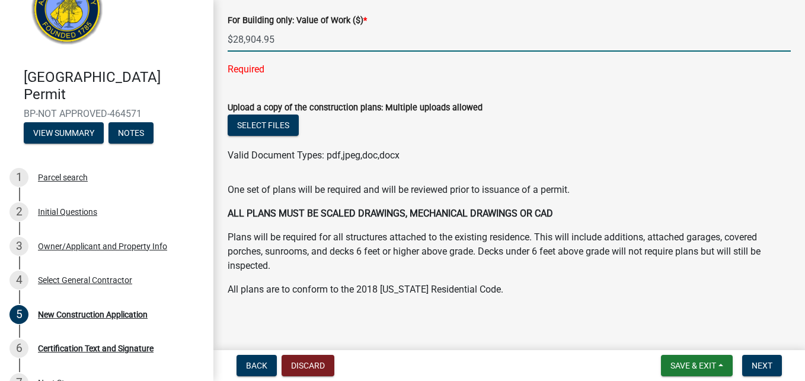
scroll to position [77, 0]
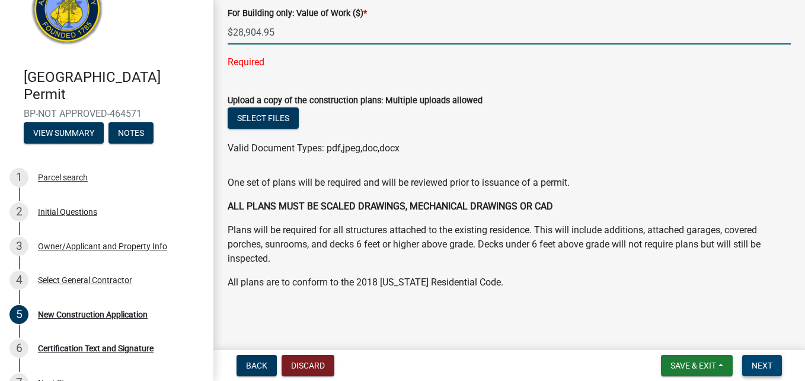
type input "28904.95"
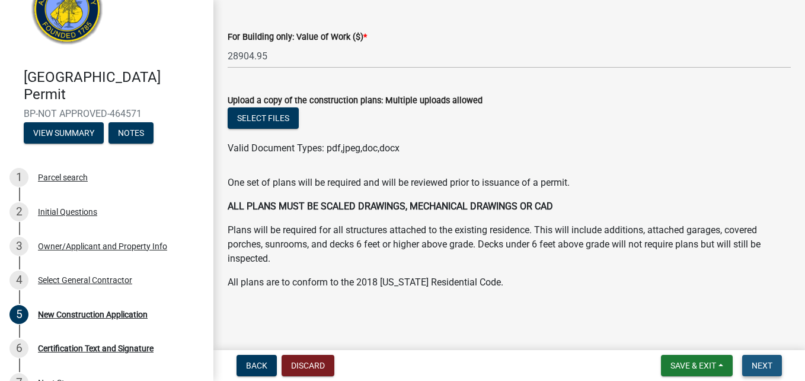
click at [767, 368] on span "Next" at bounding box center [762, 364] width 21 height 9
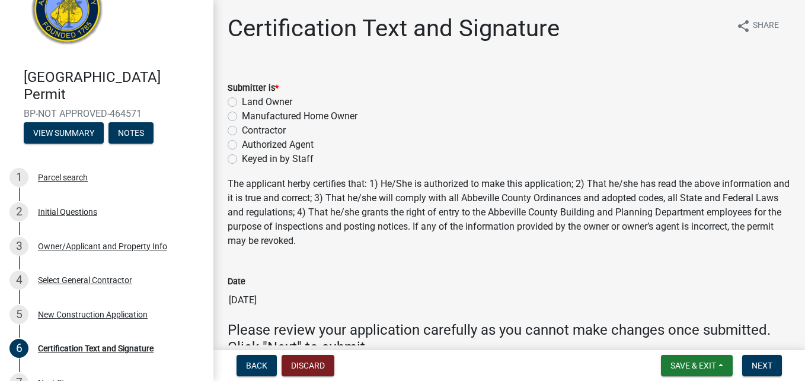
click at [242, 145] on label "Authorized Agent" at bounding box center [278, 145] width 72 height 14
click at [242, 145] on input "Authorized Agent" at bounding box center [246, 142] width 8 height 8
radio input "true"
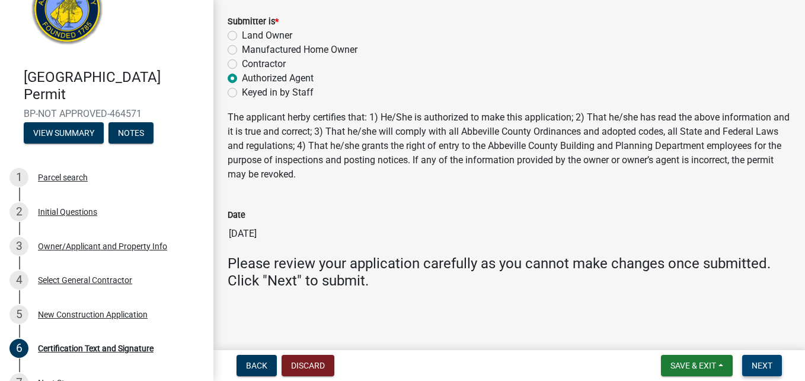
click at [754, 363] on span "Next" at bounding box center [762, 364] width 21 height 9
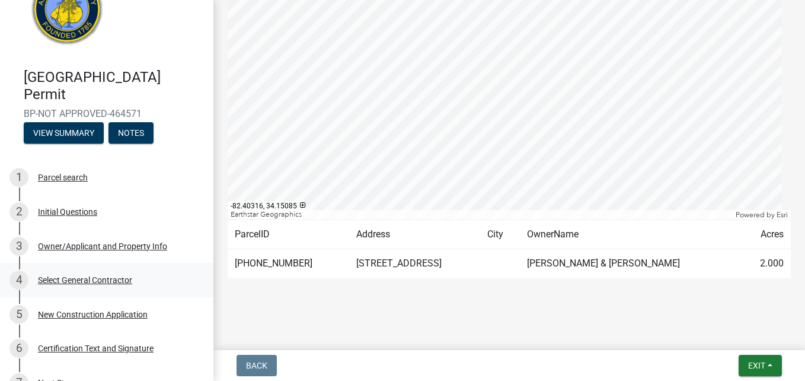
scroll to position [258, 0]
